Goal: Task Accomplishment & Management: Use online tool/utility

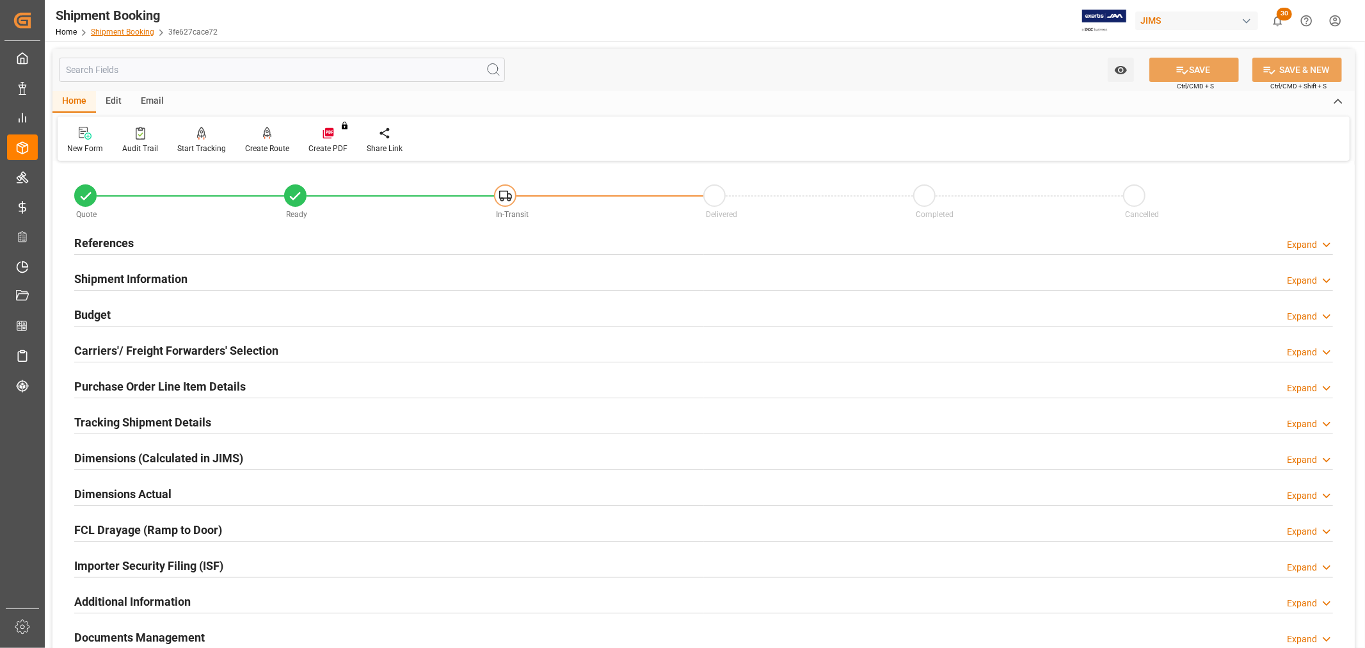
drag, startPoint x: 0, startPoint y: 0, endPoint x: 134, endPoint y: 30, distance: 137.7
click at [134, 30] on link "Shipment Booking" at bounding box center [122, 32] width 63 height 9
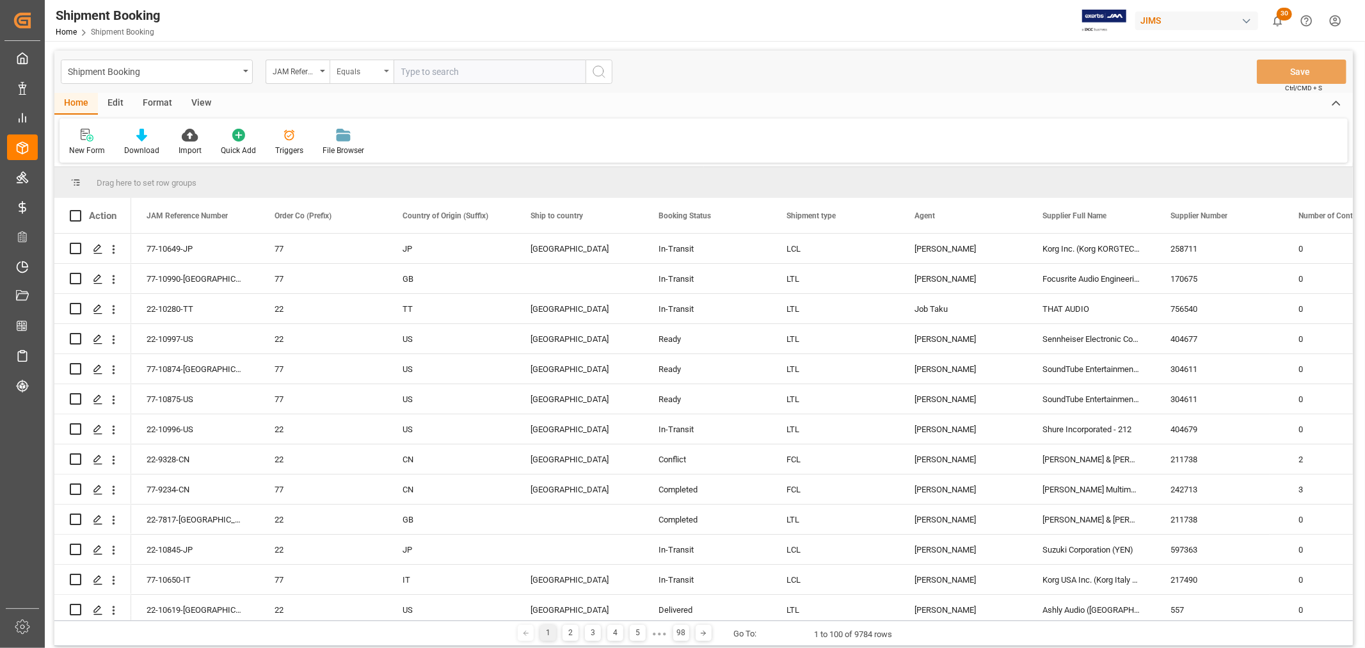
click at [388, 70] on icon "open menu" at bounding box center [386, 71] width 5 height 3
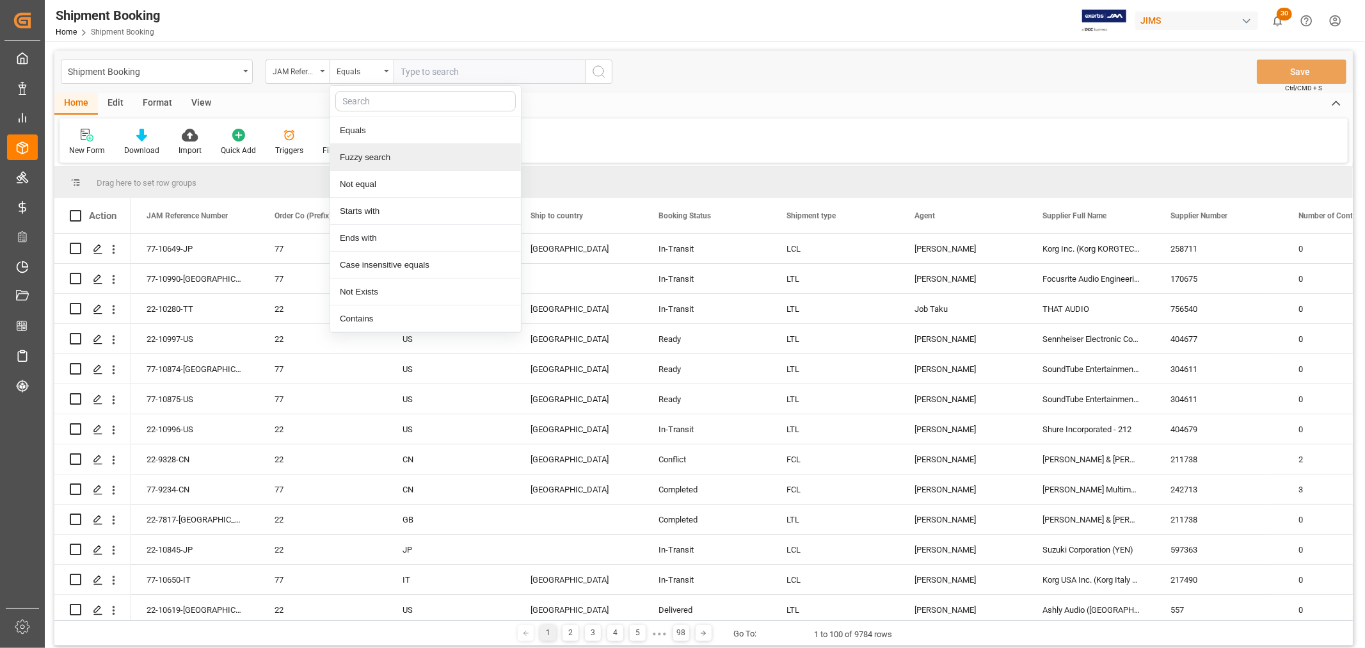
click at [380, 158] on div "Fuzzy search" at bounding box center [425, 157] width 191 height 27
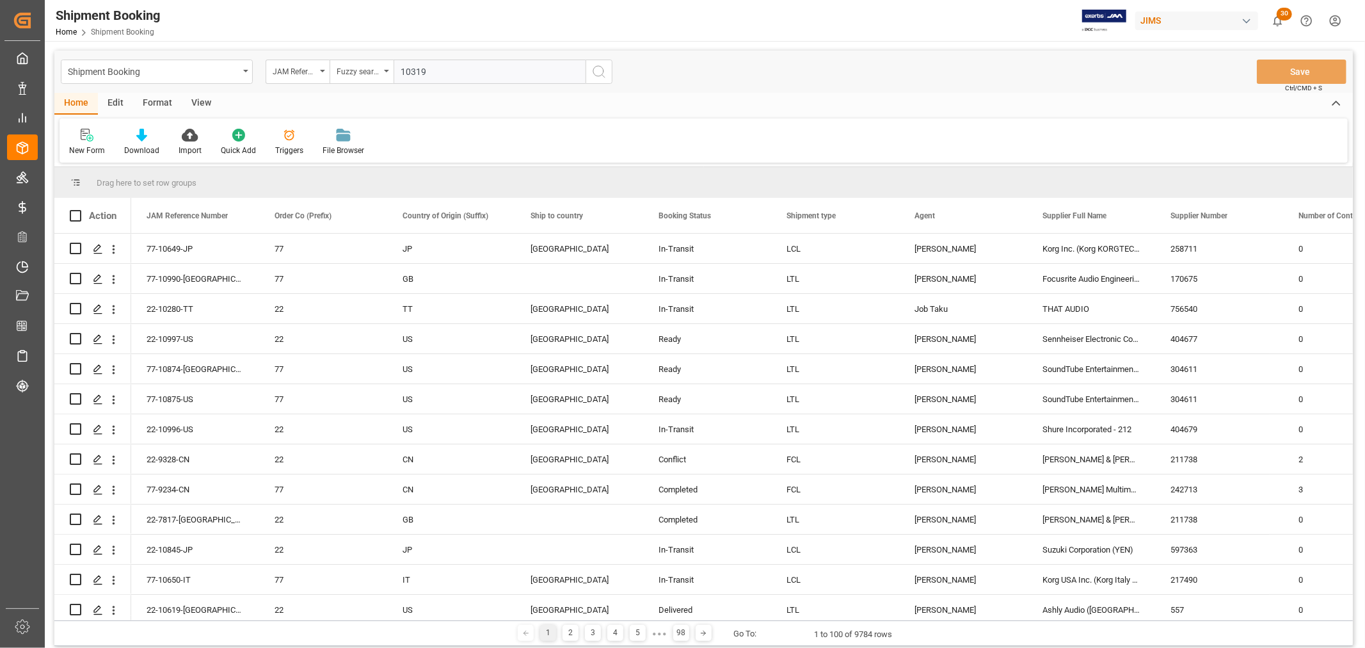
type input "10319"
click at [605, 72] on icon "search button" at bounding box center [598, 71] width 15 height 15
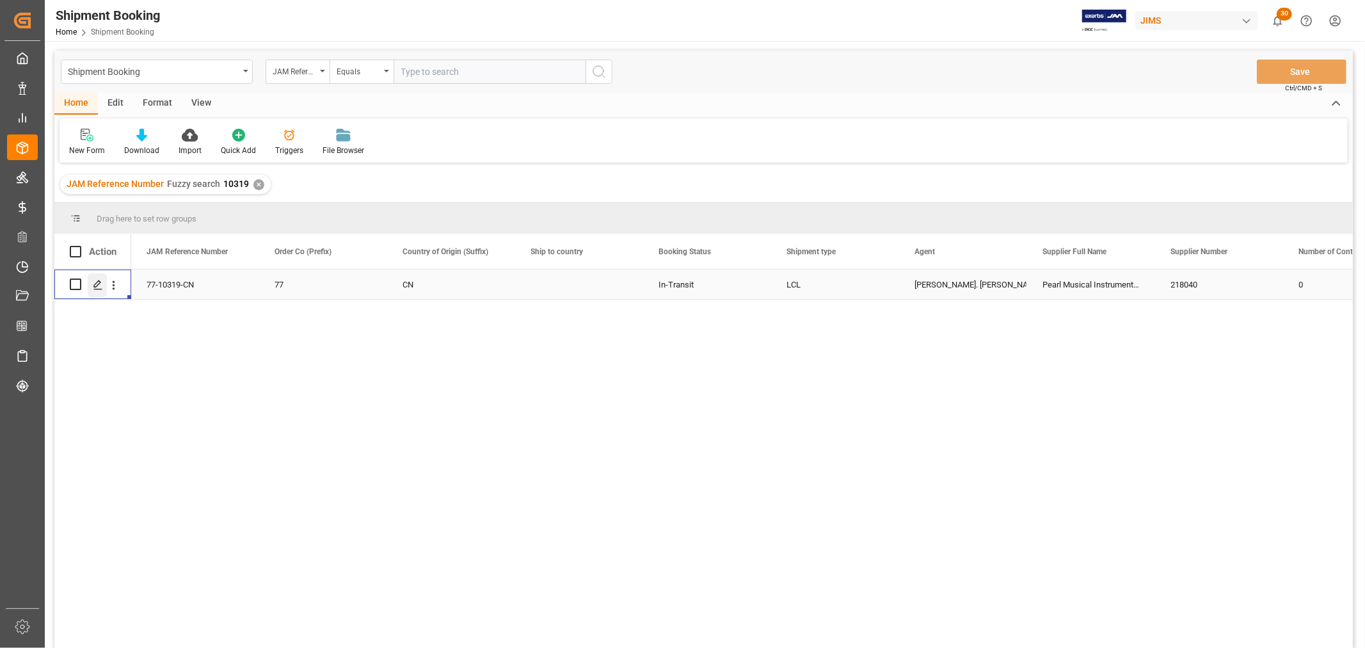
click at [101, 289] on icon "Press SPACE to select this row." at bounding box center [98, 285] width 10 height 10
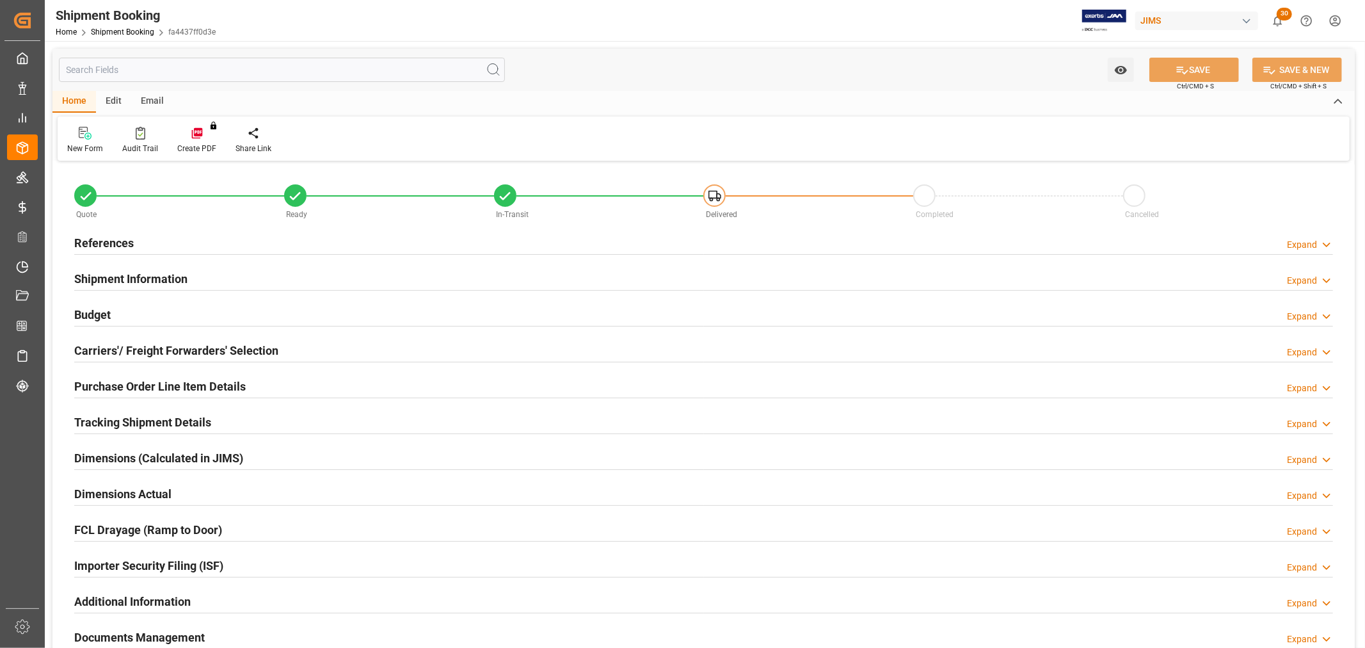
type input "17"
click at [139, 387] on h2 "Purchase Order Line Item Details" at bounding box center [160, 386] width 172 height 17
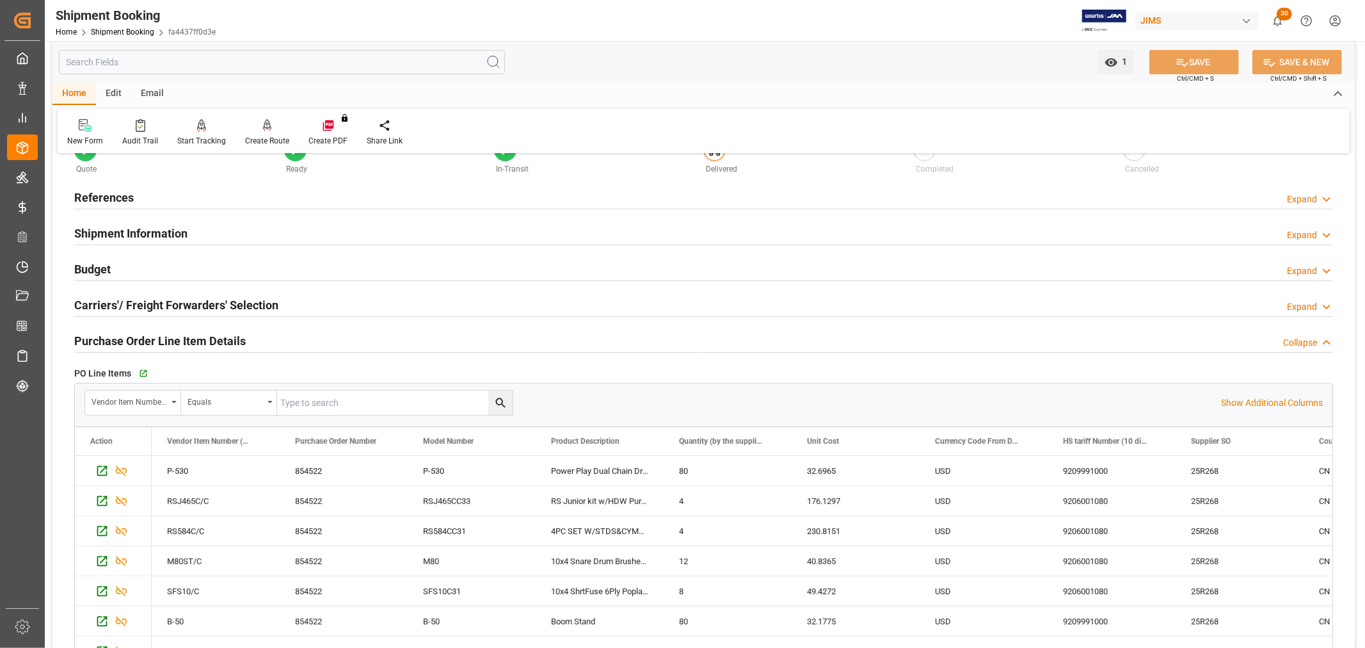
scroll to position [71, 0]
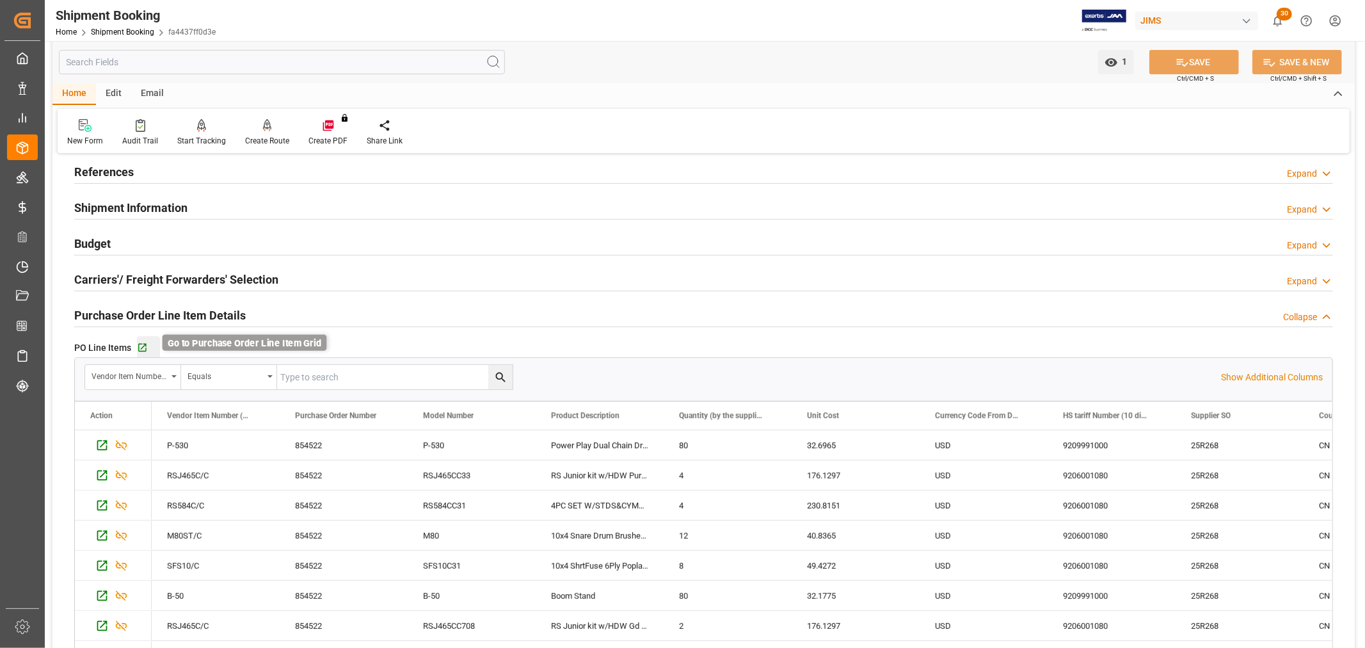
click at [142, 352] on icon "button" at bounding box center [142, 347] width 11 height 11
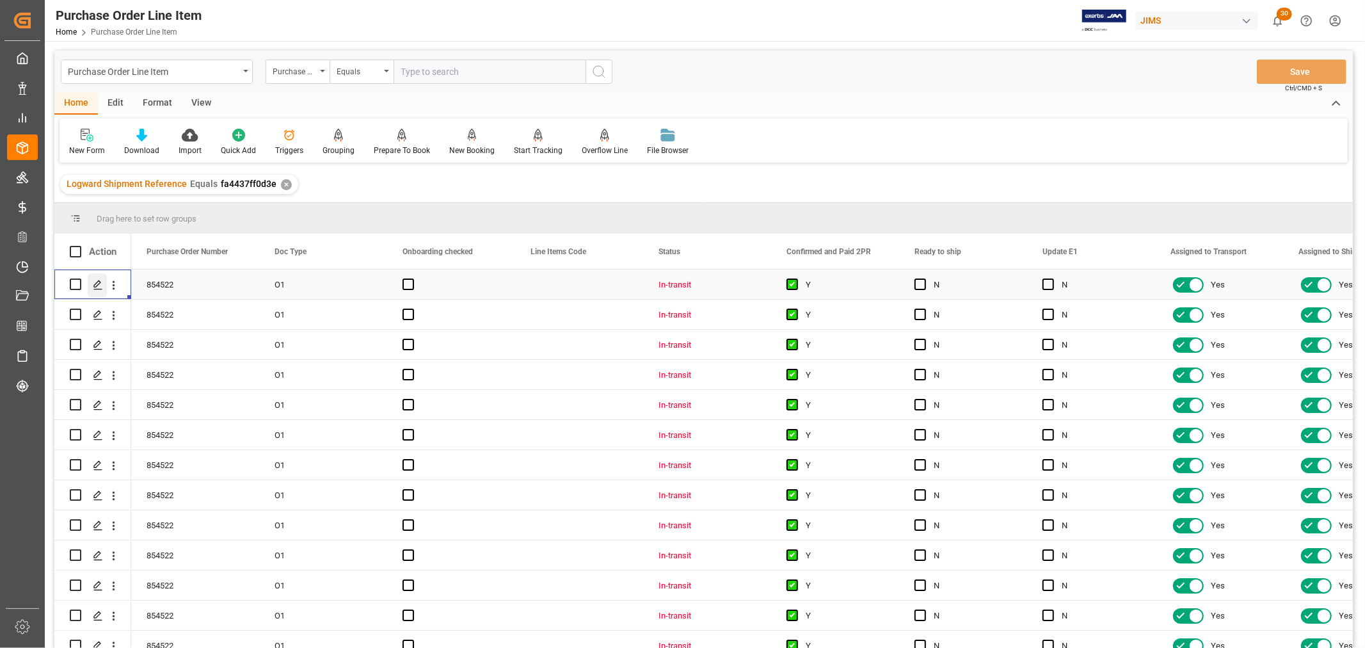
click at [94, 289] on line "Press SPACE to select this row." at bounding box center [98, 289] width 8 height 0
click at [285, 150] on div "Triggers" at bounding box center [289, 151] width 28 height 12
click at [98, 285] on icon "Press SPACE to select this row." at bounding box center [98, 285] width 10 height 10
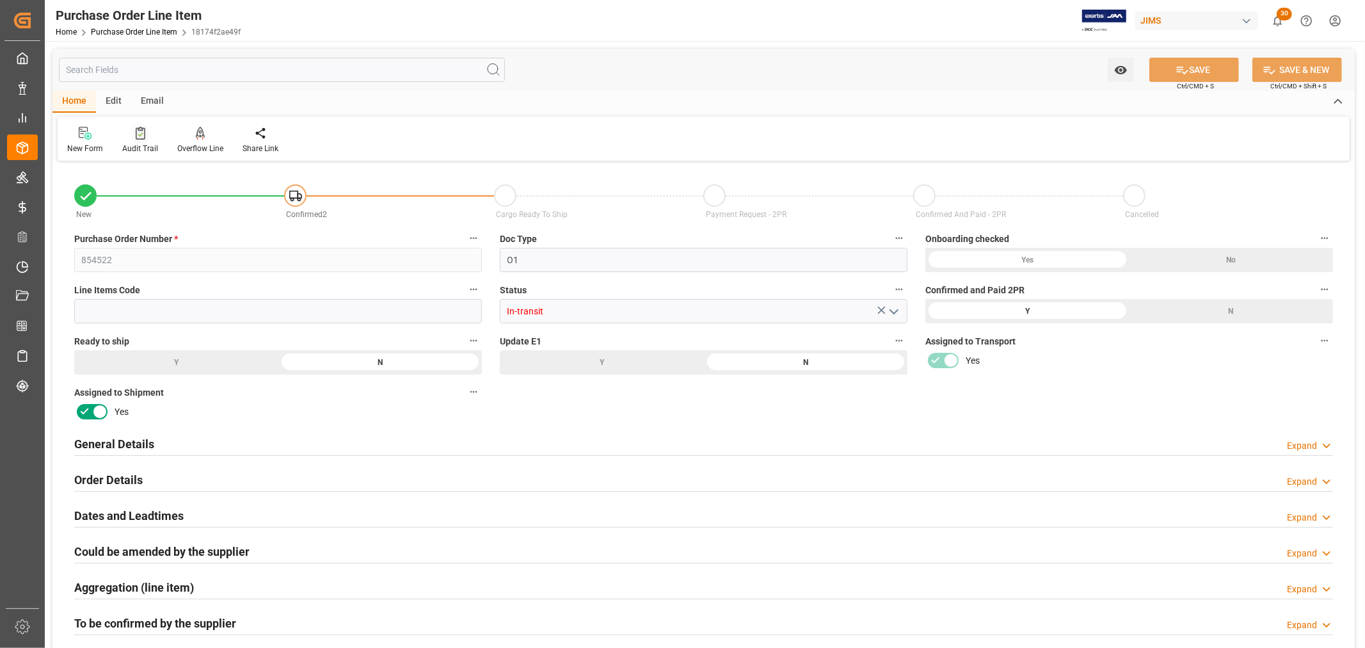
click at [148, 138] on div at bounding box center [140, 132] width 36 height 13
